Goal: Find specific page/section: Find specific page/section

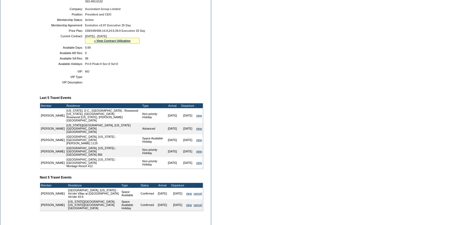
scroll to position [86, 0]
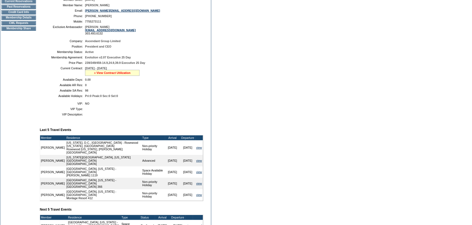
click at [120, 74] on link "» View Contract Utilization" at bounding box center [112, 72] width 36 height 3
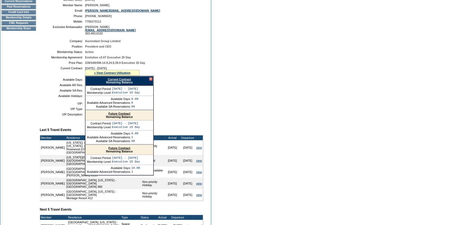
click at [126, 80] on link "Current Contract" at bounding box center [119, 79] width 23 height 3
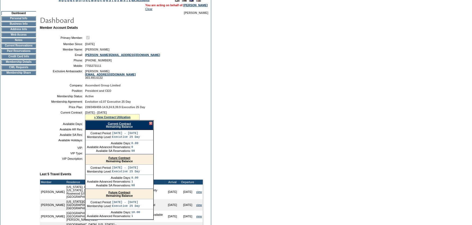
scroll to position [0, 0]
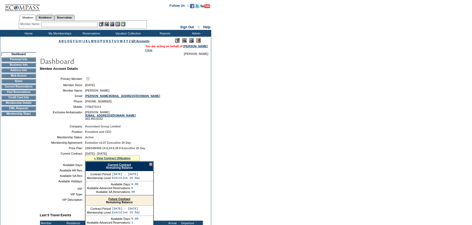
click at [28, 104] on td "Membership Details" at bounding box center [18, 103] width 35 height 4
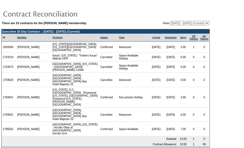
scroll to position [9, 0]
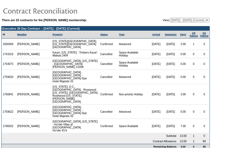
click at [180, 19] on select "10/31/07 - 10/31/08 11/01/08 - 10/31/09 11/01/09 - 10/31/10 11/01/10 - 11/30/10…" at bounding box center [189, 20] width 39 height 4
select select "128426"
click at [170, 18] on select "10/31/07 - 10/31/08 11/01/08 - 10/31/09 11/01/09 - 10/31/10 11/01/10 - 11/30/10…" at bounding box center [189, 20] width 39 height 4
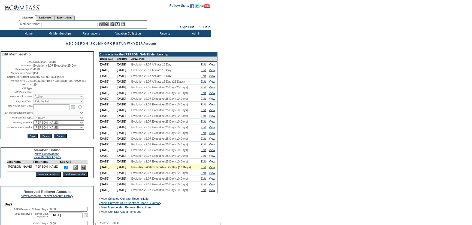
click at [28, 34] on td "Home" at bounding box center [27, 33] width 31 height 7
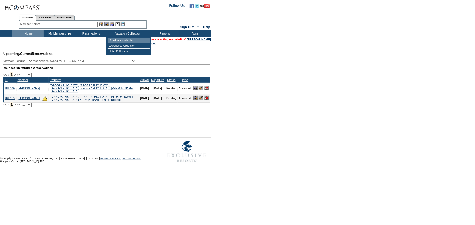
click at [133, 40] on td "Residence Collection" at bounding box center [129, 40] width 43 height 5
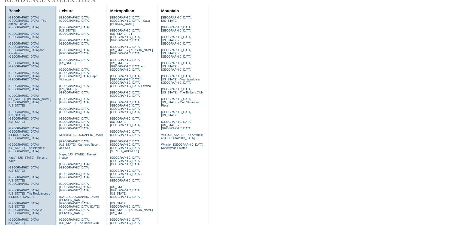
scroll to position [49, 0]
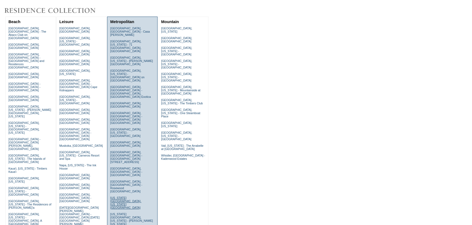
click at [125, 197] on link "New York City, New York - Park Avenue Place" at bounding box center [125, 203] width 31 height 13
